Goal: Find specific page/section: Find specific page/section

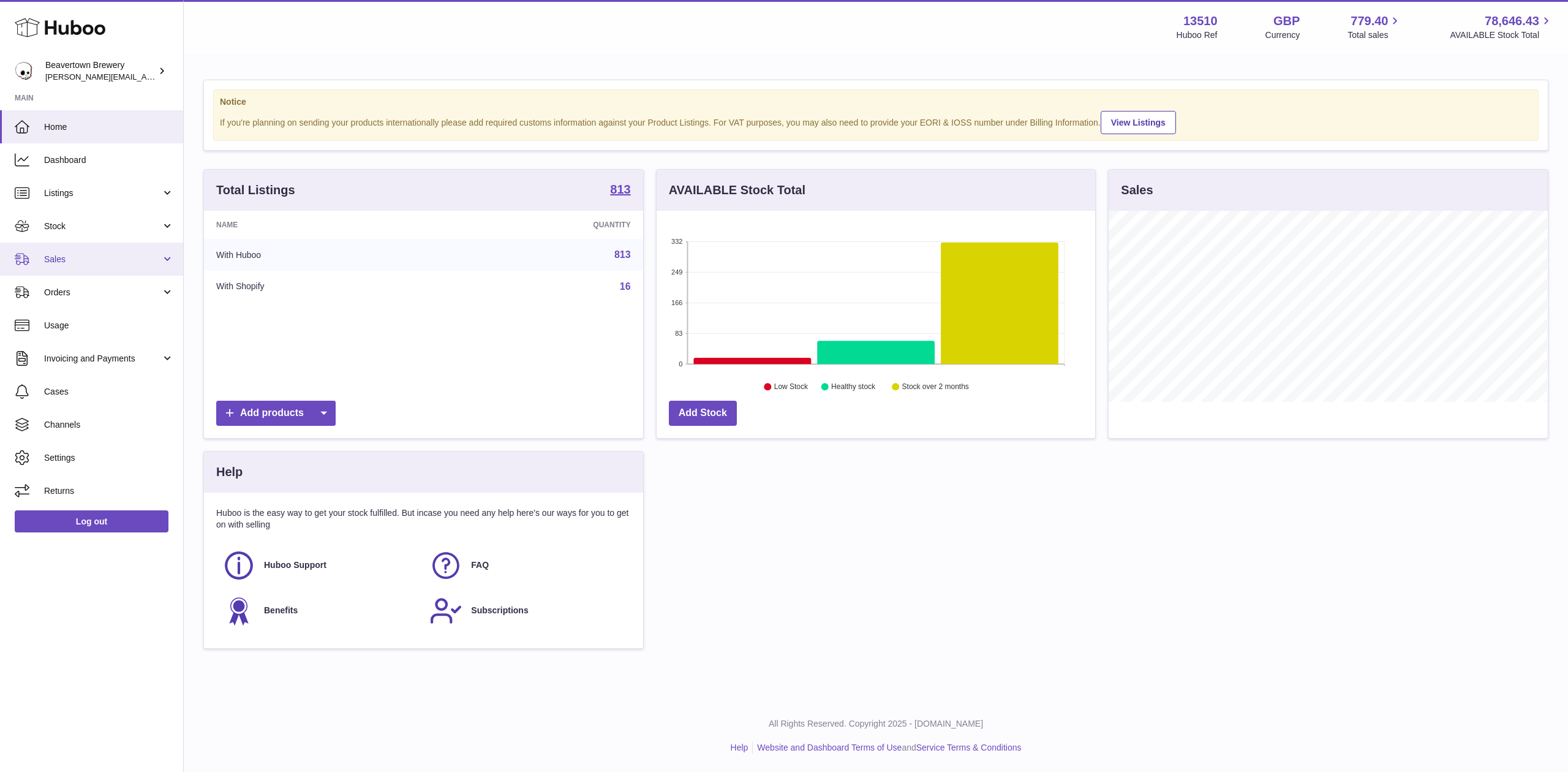
scroll to position [191, 438]
click at [77, 225] on span "Stock" at bounding box center [103, 227] width 117 height 12
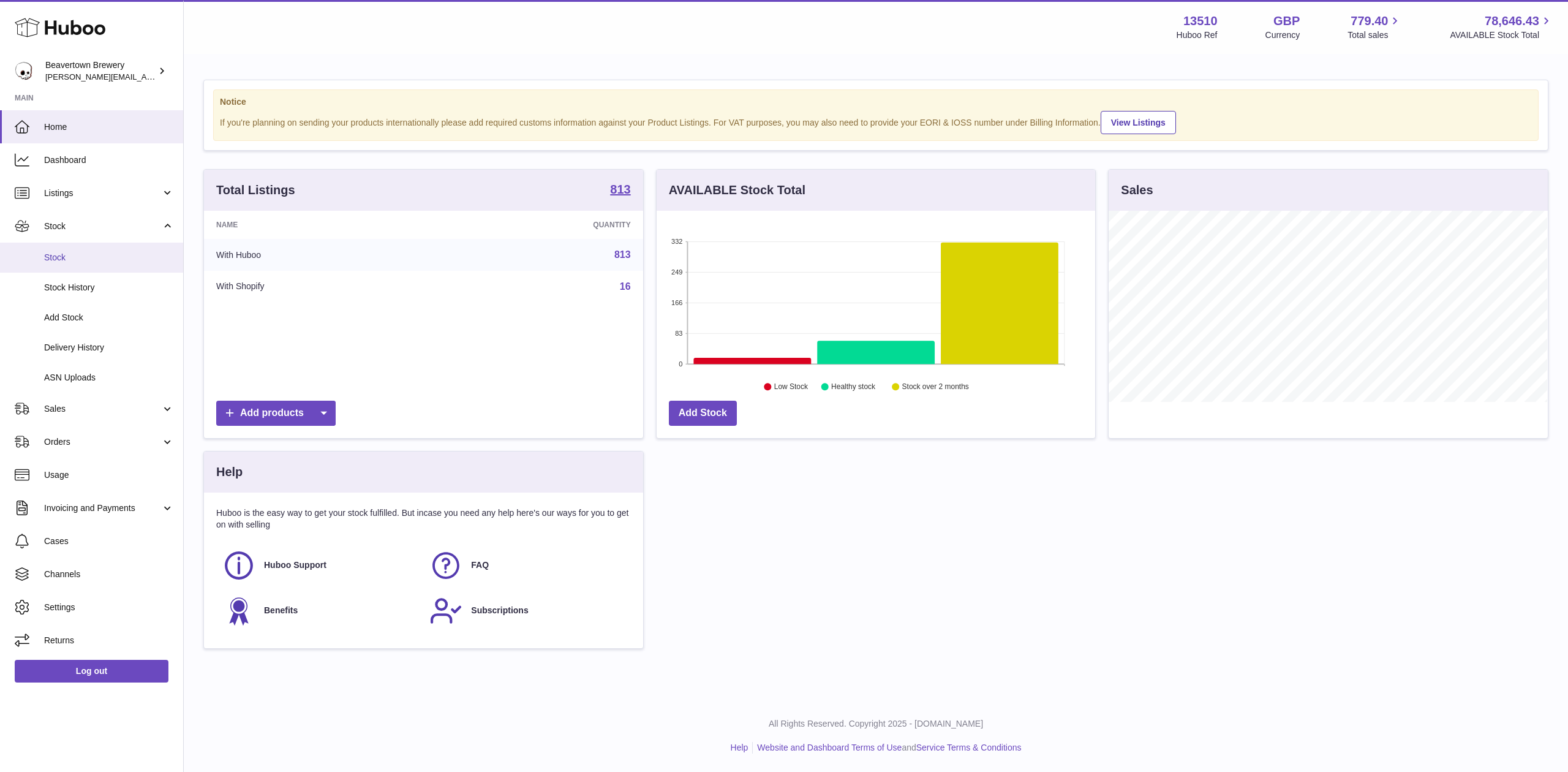
click at [77, 255] on span "Stock" at bounding box center [109, 258] width 130 height 12
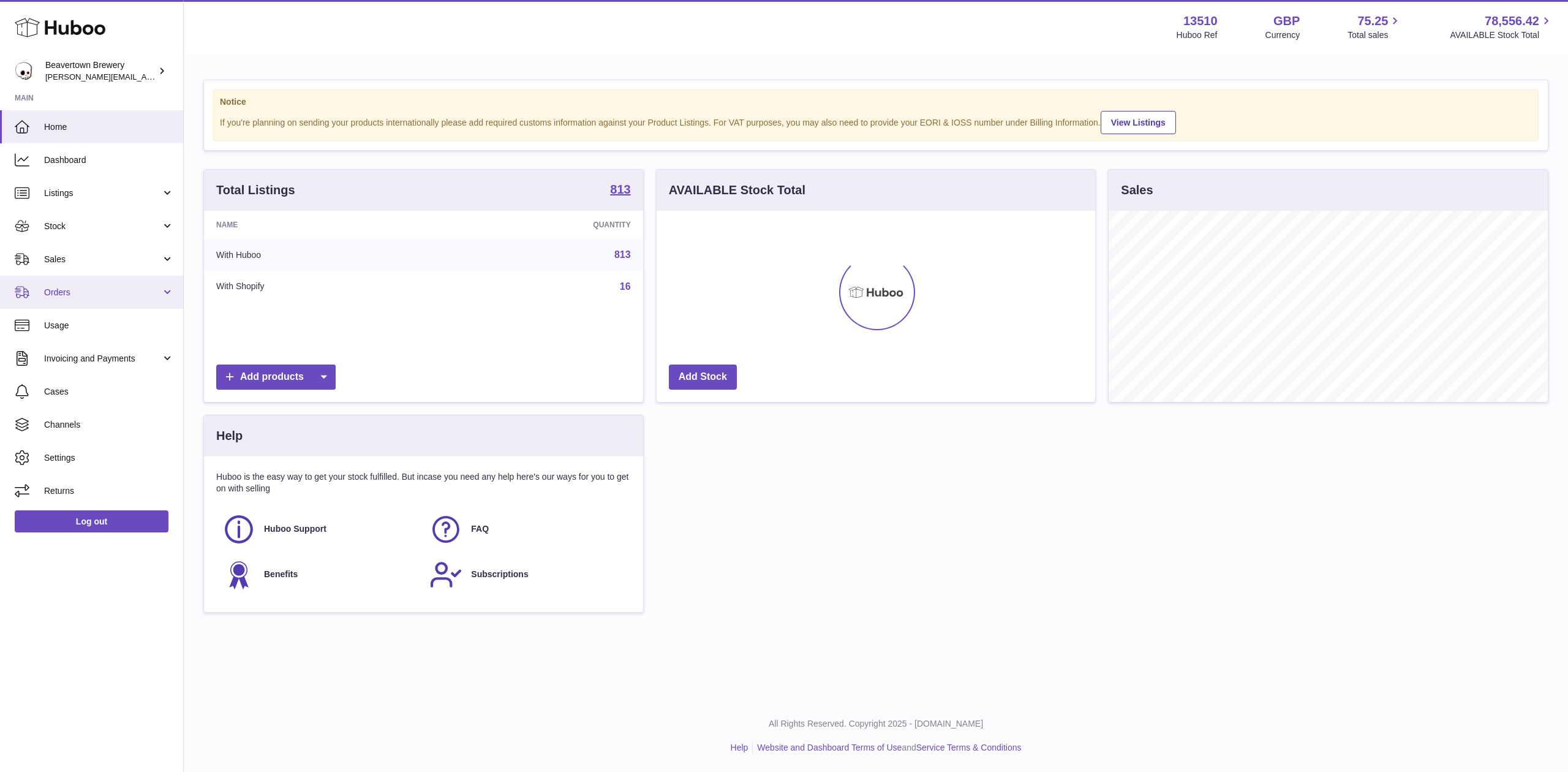
scroll to position [191, 438]
click at [62, 266] on link "Sales" at bounding box center [92, 259] width 183 height 33
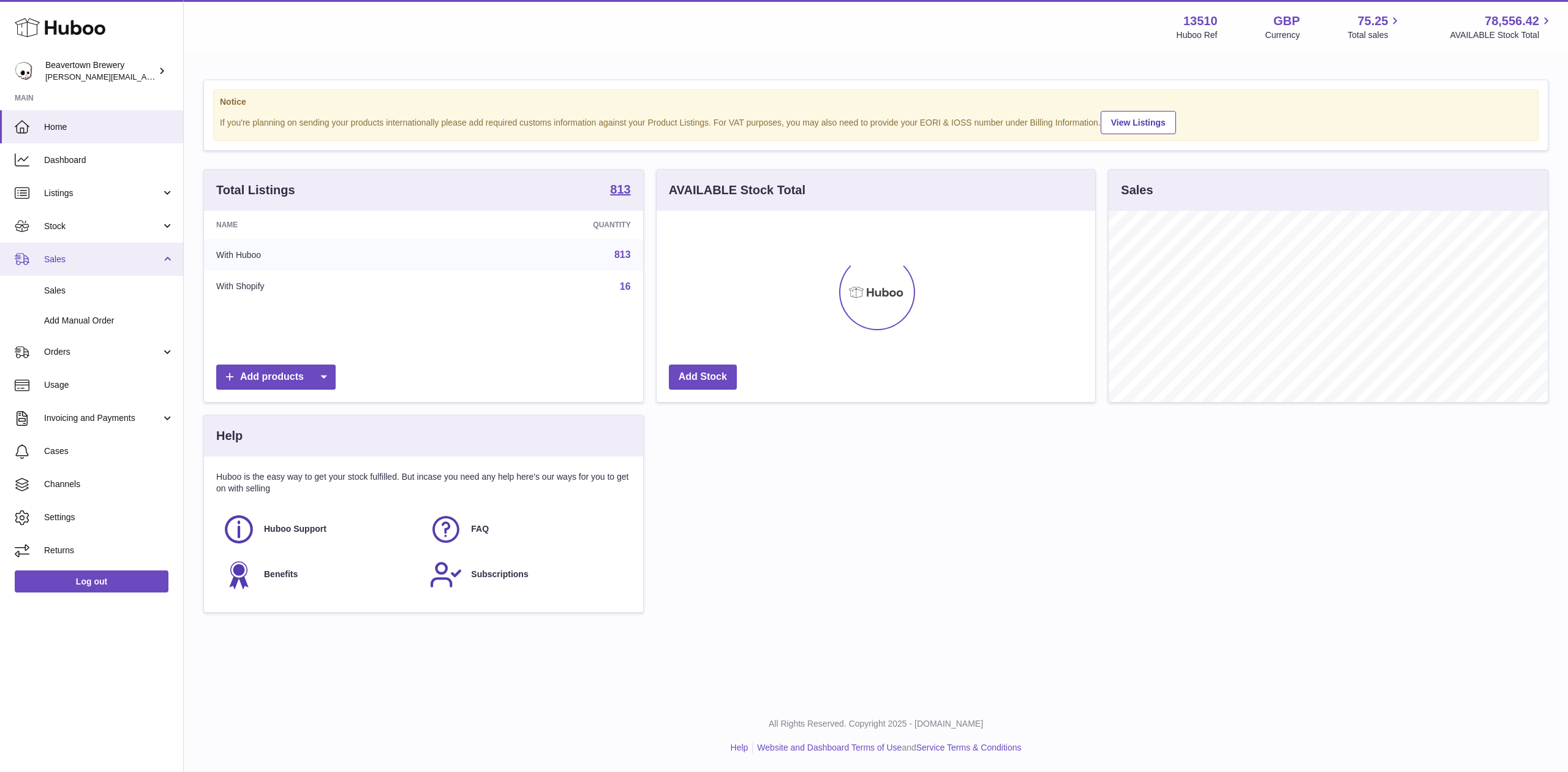
click at [74, 275] on link "Sales" at bounding box center [92, 259] width 183 height 33
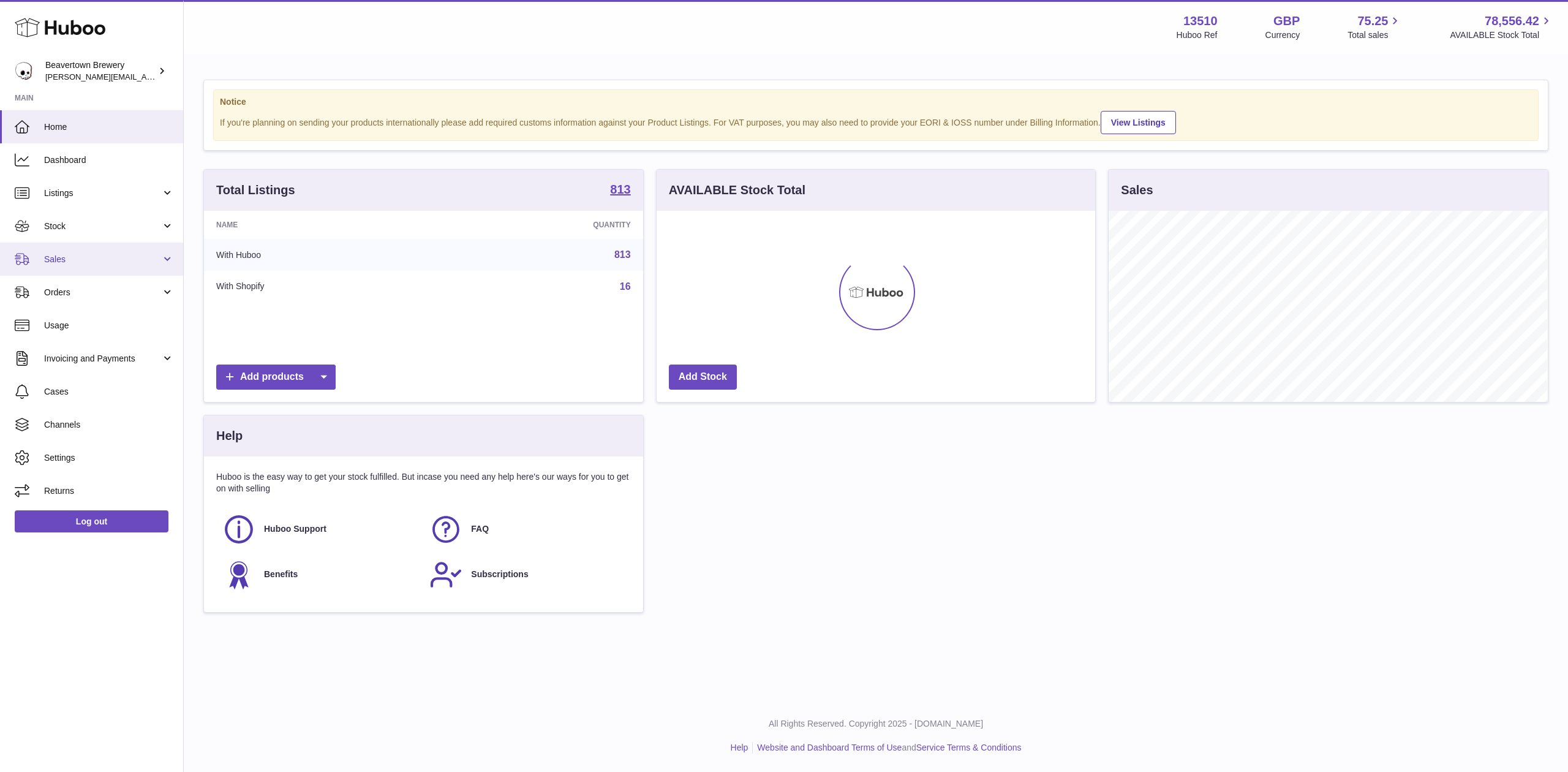
click at [61, 270] on link "Sales" at bounding box center [92, 259] width 183 height 33
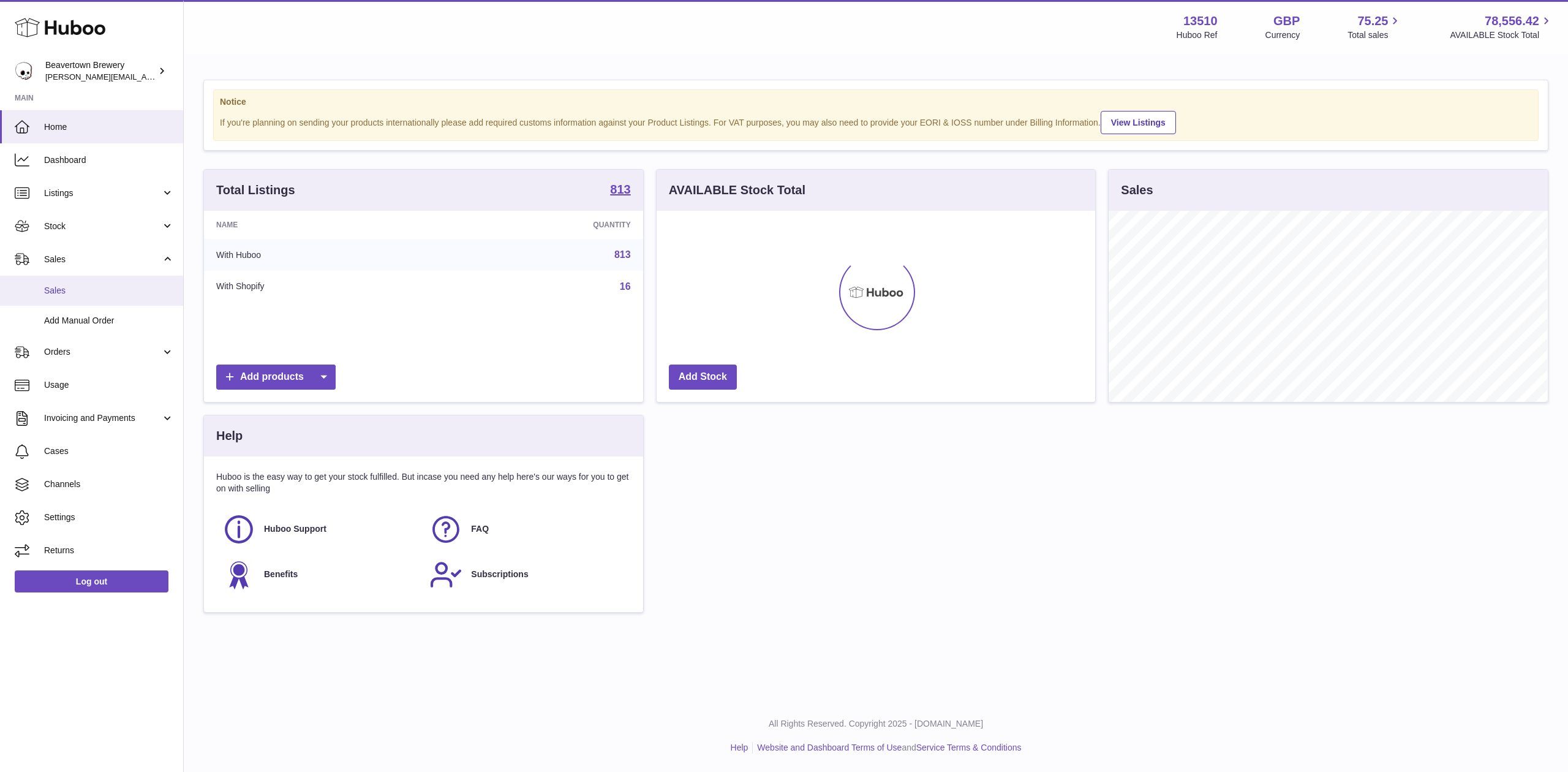
click at [66, 289] on span "Sales" at bounding box center [109, 291] width 130 height 12
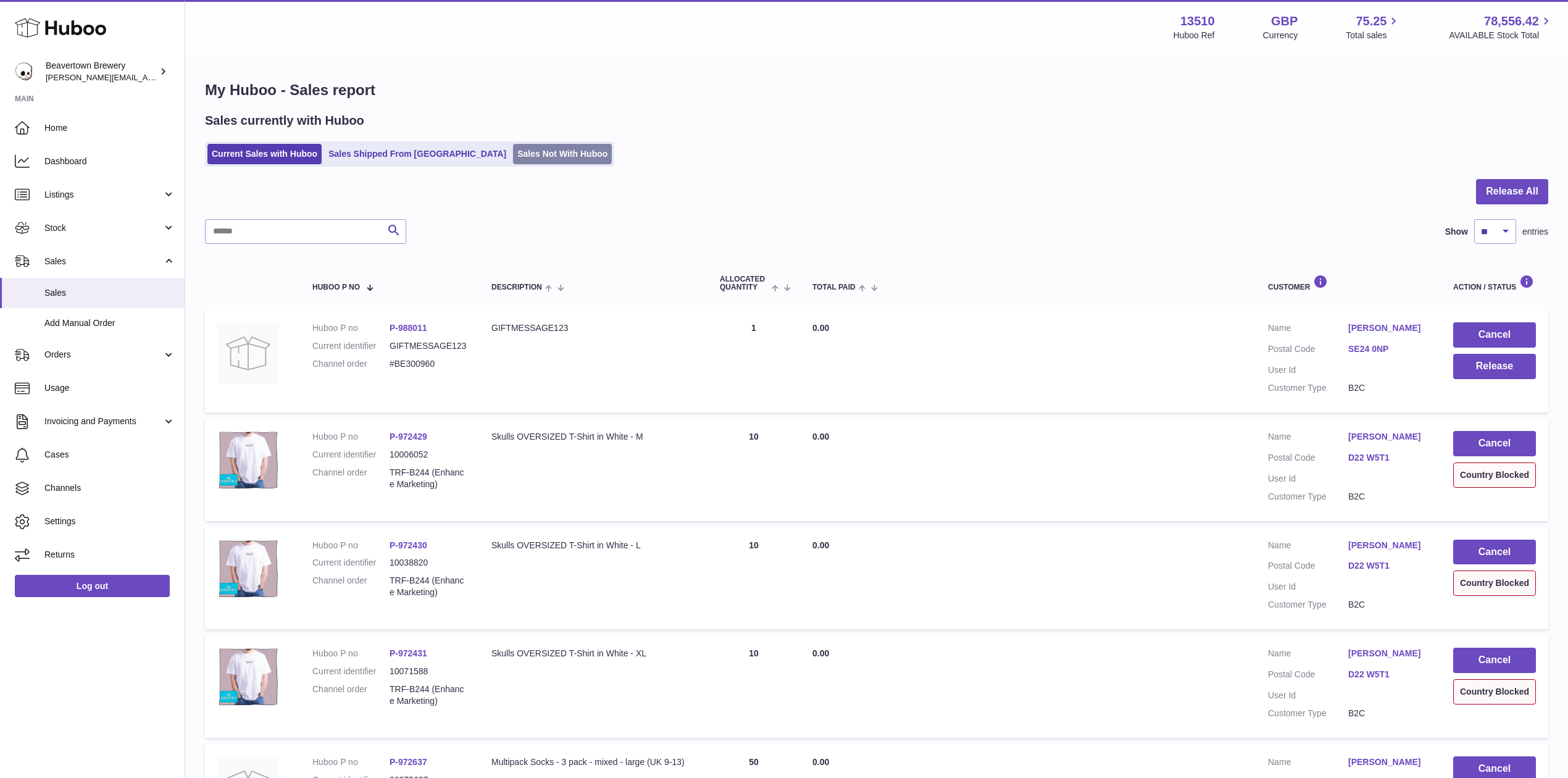
click at [513, 152] on link "Sales Not With Huboo" at bounding box center [562, 154] width 99 height 20
